Goal: Find contact information: Find contact information

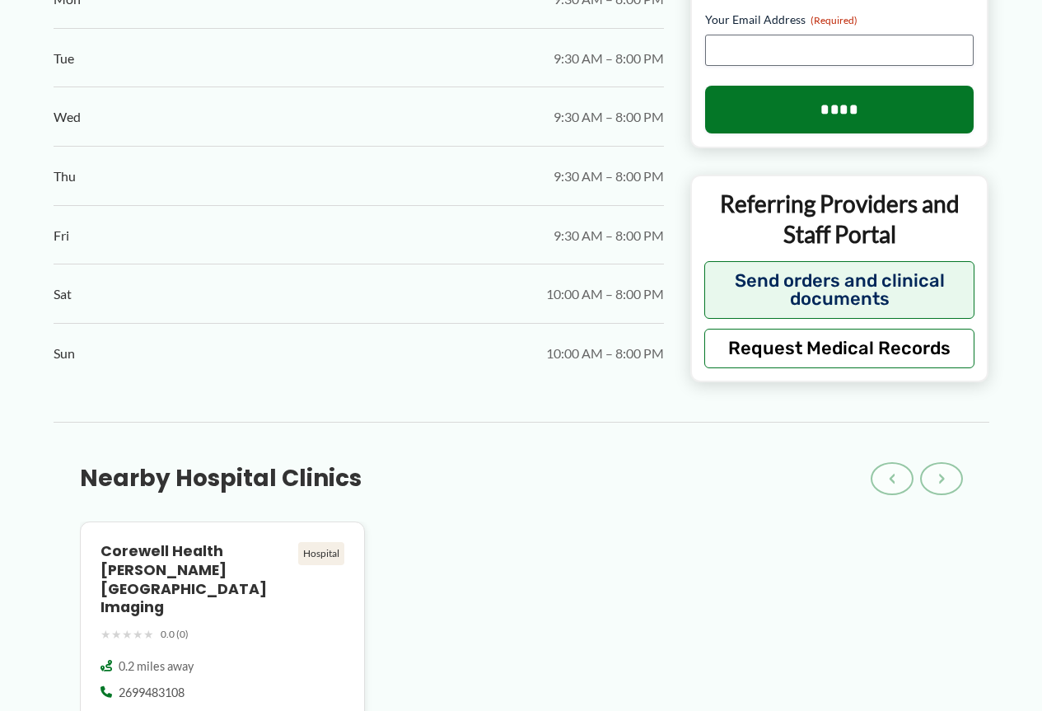
scroll to position [1648, 0]
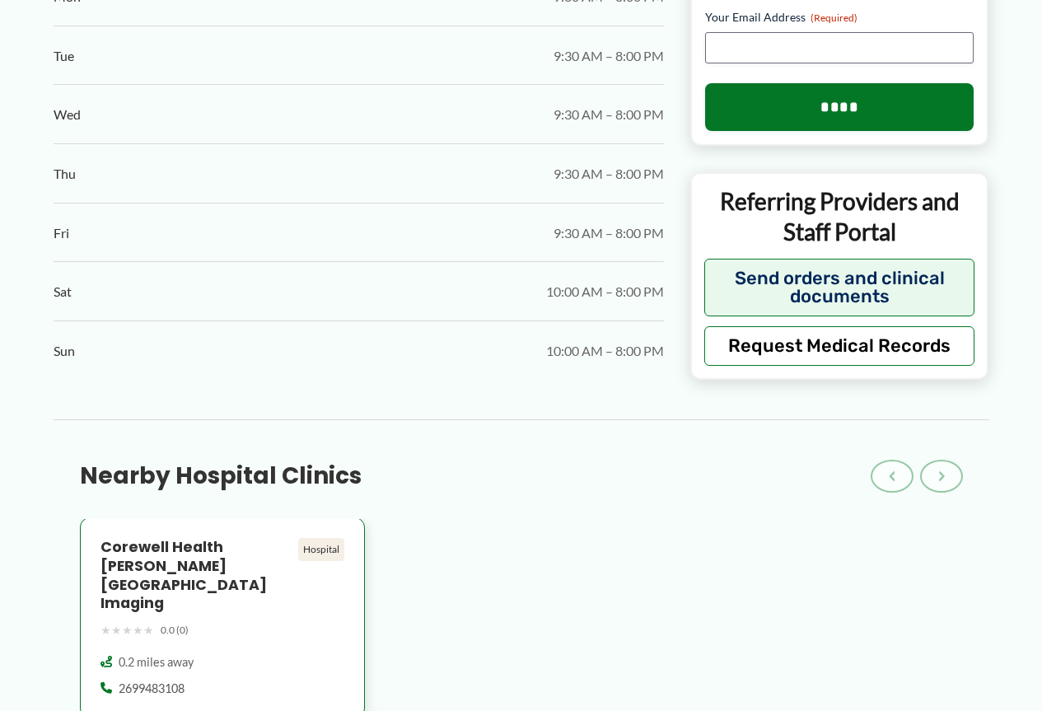
click at [210, 538] on h4 "Corewell Health [PERSON_NAME][GEOGRAPHIC_DATA] Imaging" at bounding box center [197, 575] width 192 height 75
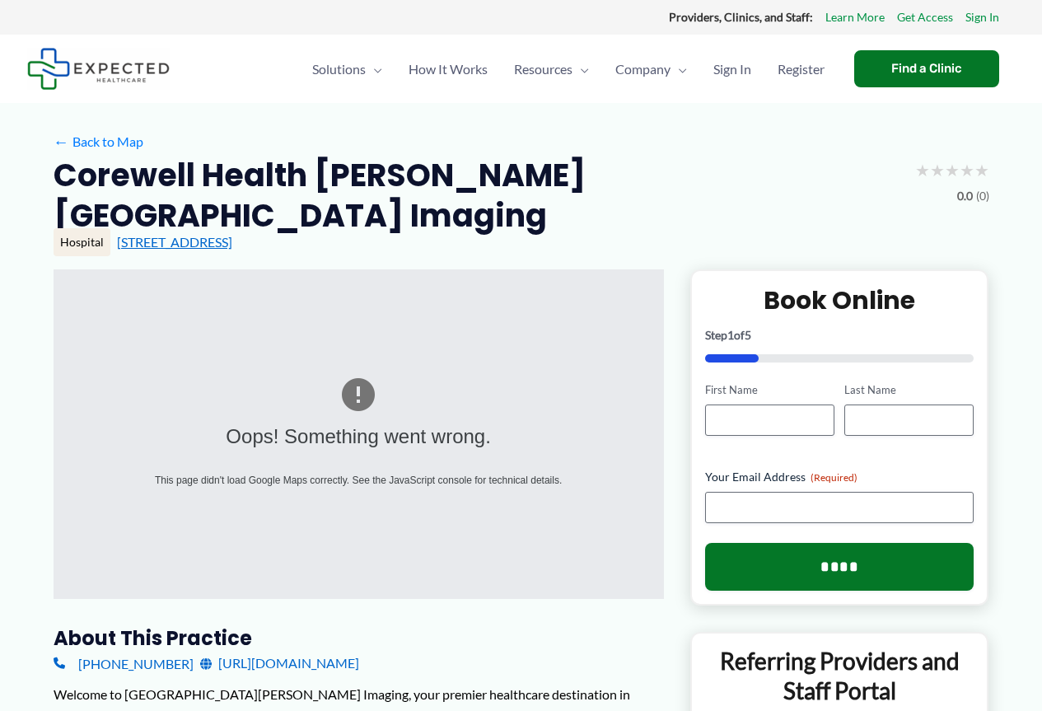
click at [229, 234] on link "[STREET_ADDRESS]" at bounding box center [174, 242] width 115 height 16
click at [197, 234] on link "[STREET_ADDRESS]" at bounding box center [174, 242] width 115 height 16
